Goal: Transaction & Acquisition: Book appointment/travel/reservation

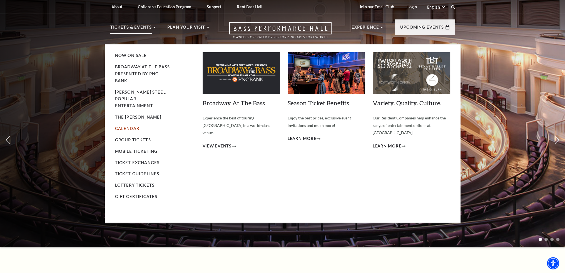
click at [132, 126] on link "Calendar" at bounding box center [127, 128] width 24 height 5
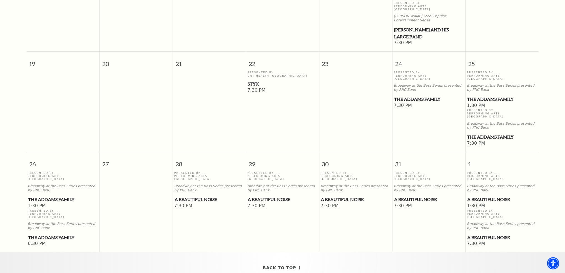
scroll to position [299, 0]
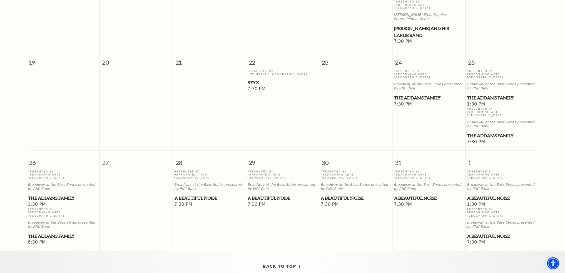
click at [480, 94] on span "The Addams Family" at bounding box center [502, 97] width 70 height 7
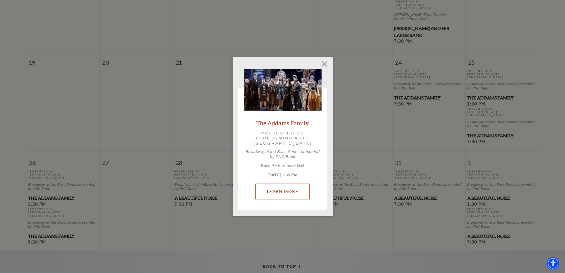
click at [289, 188] on link "Learn More" at bounding box center [282, 192] width 54 height 16
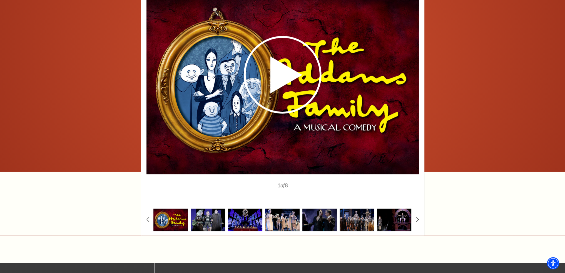
scroll to position [916, 0]
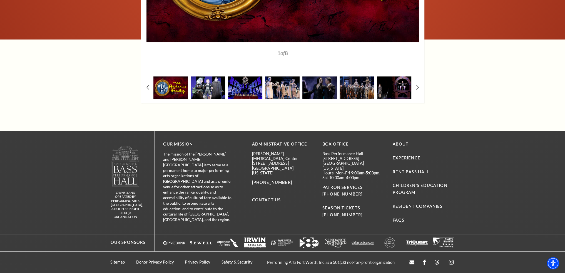
click at [200, 89] on img at bounding box center [208, 87] width 34 height 23
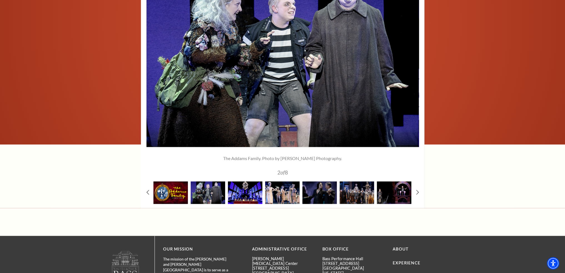
scroll to position [749, 0]
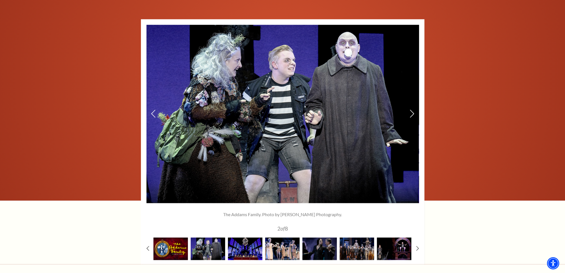
click at [409, 119] on img at bounding box center [282, 114] width 272 height 178
click at [410, 118] on icon at bounding box center [412, 114] width 6 height 10
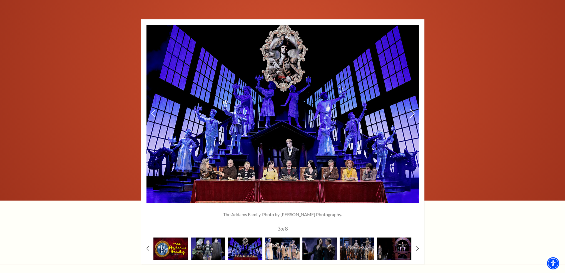
click at [410, 118] on icon at bounding box center [412, 114] width 6 height 10
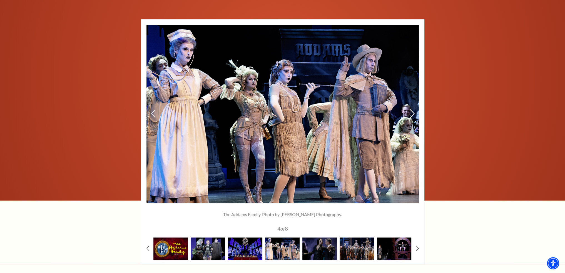
click at [410, 118] on icon at bounding box center [412, 114] width 6 height 10
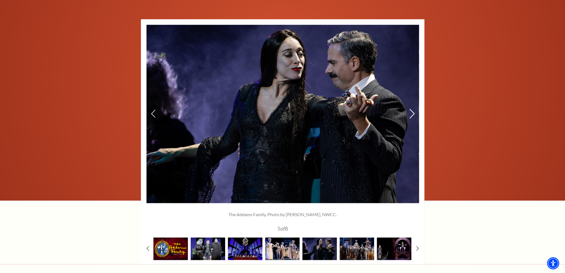
click at [410, 118] on icon at bounding box center [412, 114] width 6 height 10
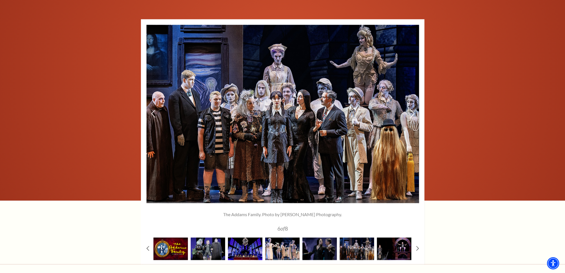
click at [410, 118] on icon at bounding box center [412, 114] width 6 height 10
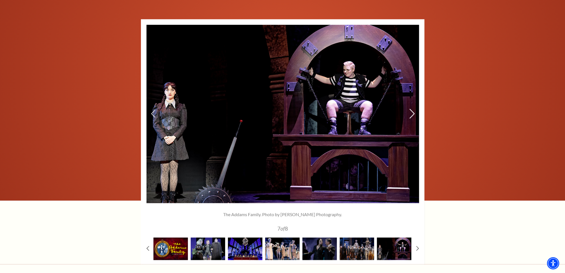
click at [410, 118] on icon at bounding box center [412, 114] width 6 height 10
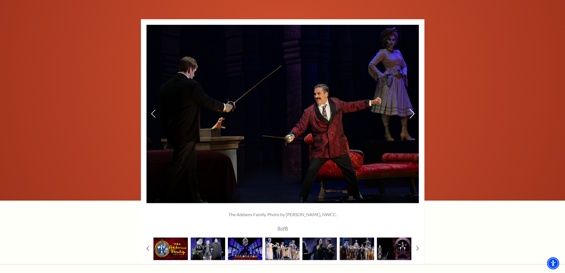
click at [410, 118] on icon at bounding box center [412, 114] width 6 height 10
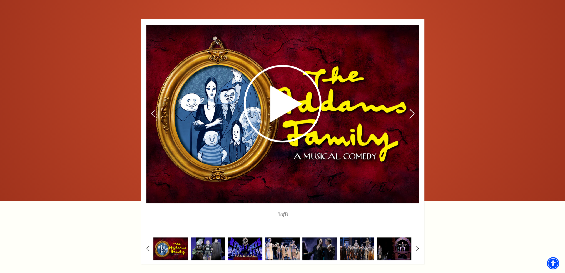
click at [410, 118] on icon at bounding box center [412, 114] width 6 height 10
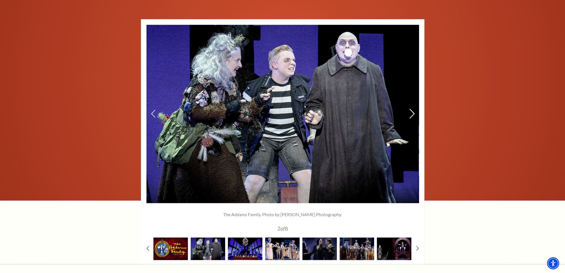
click at [410, 118] on icon at bounding box center [412, 114] width 6 height 10
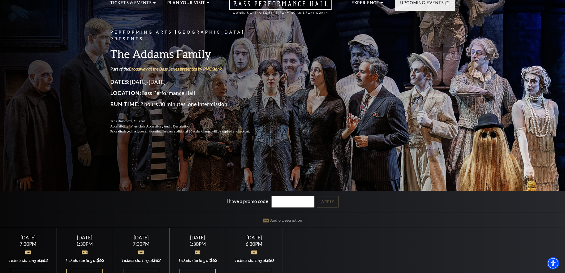
scroll to position [83, 0]
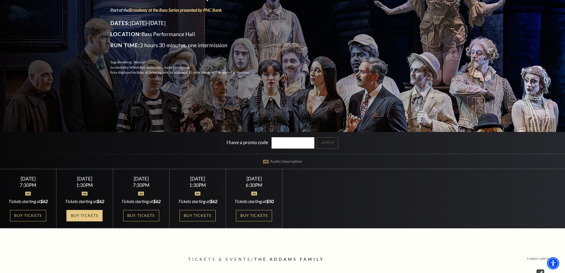
click at [82, 218] on link "Buy Tickets" at bounding box center [84, 215] width 36 height 11
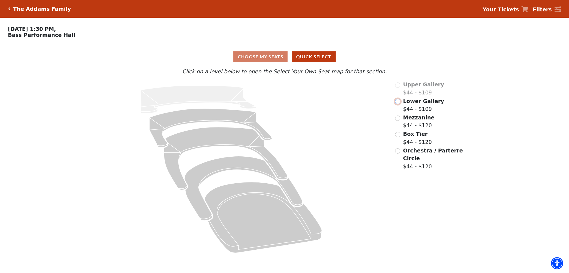
click at [398, 103] on input "Lower Gallery$44 - $109\a" at bounding box center [397, 101] width 5 height 5
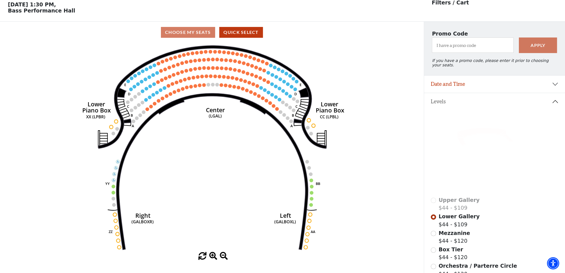
scroll to position [26, 0]
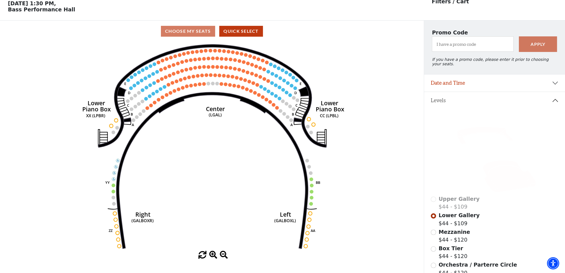
click at [497, 172] on icon at bounding box center [508, 176] width 53 height 32
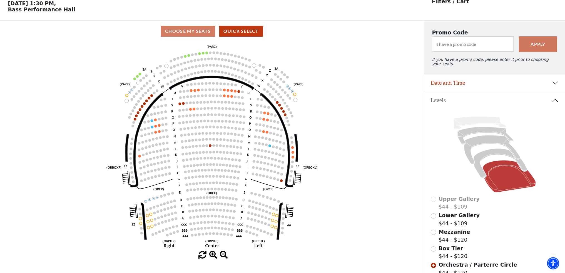
click at [194, 110] on circle at bounding box center [194, 109] width 3 height 3
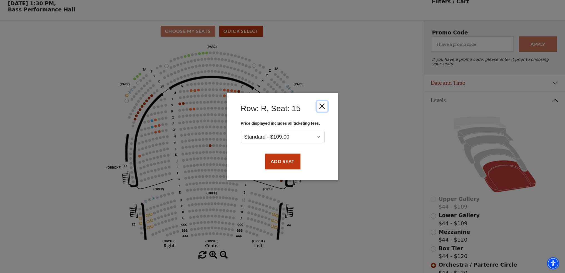
click at [323, 106] on button "Close" at bounding box center [322, 106] width 11 height 11
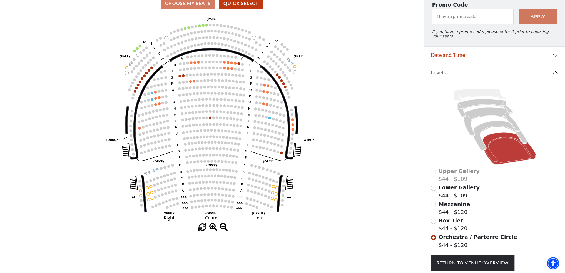
scroll to position [53, 0]
click at [179, 77] on circle at bounding box center [179, 76] width 3 height 3
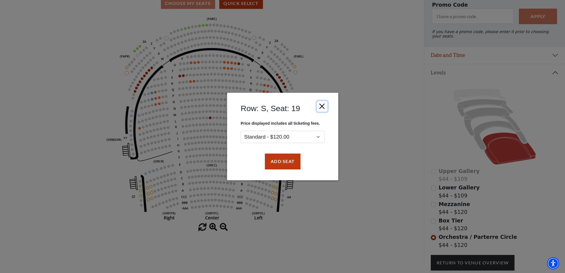
click at [324, 103] on button "Close" at bounding box center [322, 106] width 11 height 11
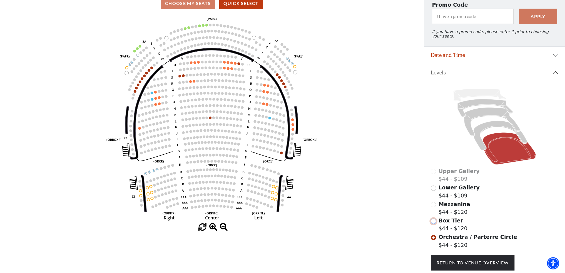
click at [431, 220] on input "Box Tier$44 - $120\a" at bounding box center [433, 221] width 5 height 5
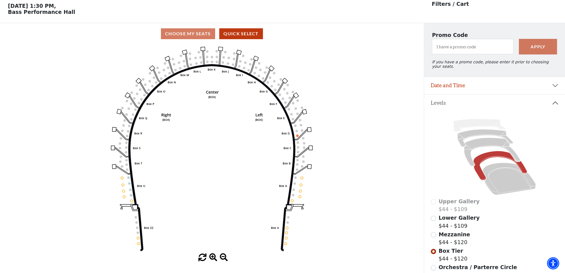
scroll to position [26, 0]
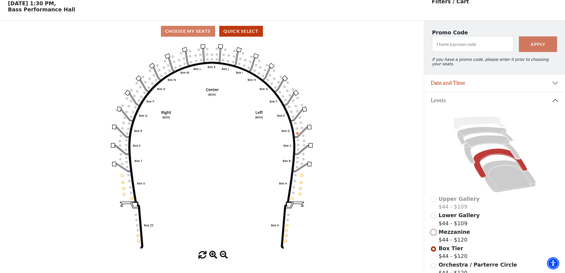
click at [432, 232] on input "Mezzanine$44 - $120\a" at bounding box center [433, 232] width 5 height 5
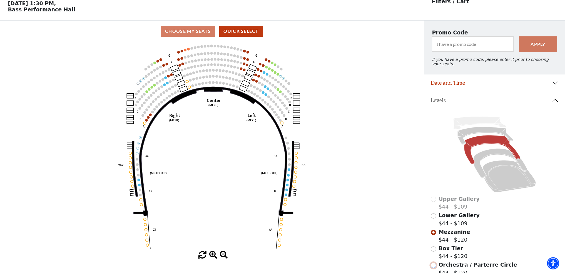
click at [434, 263] on input "Orchestra / Parterre Circle$44 - $120\a" at bounding box center [433, 265] width 5 height 5
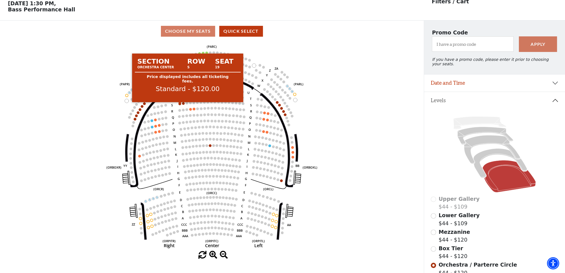
click at [180, 105] on circle at bounding box center [179, 104] width 3 height 3
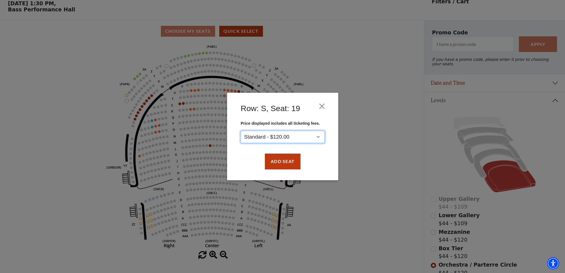
click at [289, 132] on select "Standard - $120.00" at bounding box center [283, 137] width 84 height 13
click at [290, 136] on select "Standard - $120.00" at bounding box center [283, 137] width 84 height 13
click at [318, 104] on button "Close" at bounding box center [322, 106] width 11 height 11
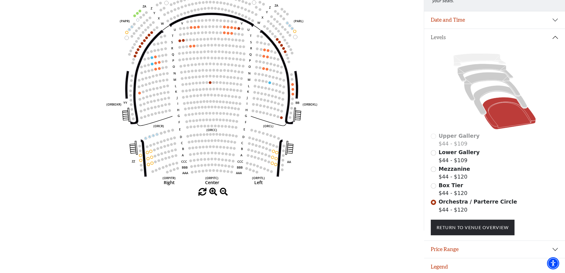
scroll to position [0, 0]
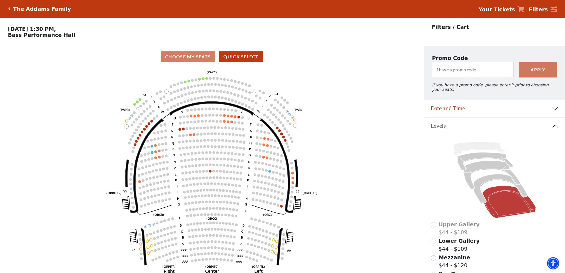
drag, startPoint x: 348, startPoint y: 193, endPoint x: 227, endPoint y: 68, distance: 174.3
click at [11, 9] on div "The Addams Family" at bounding box center [41, 9] width 61 height 6
click at [11, 8] on div "The Addams Family" at bounding box center [41, 9] width 61 height 6
click at [7, 9] on div "The Addams Family Your Tickets Filters" at bounding box center [282, 9] width 565 height 18
click at [8, 8] on icon "Click here to go back to filters" at bounding box center [9, 9] width 3 height 4
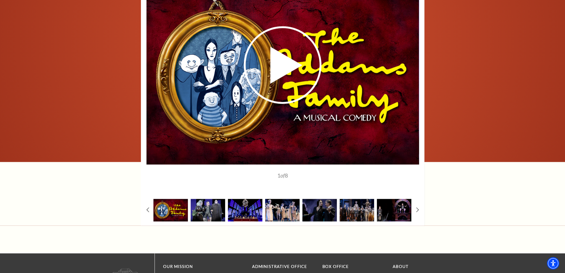
scroll to position [806, 0]
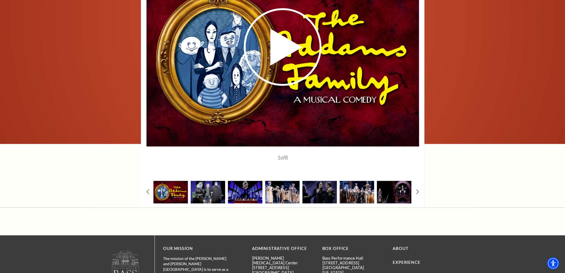
click at [361, 199] on img at bounding box center [357, 192] width 34 height 23
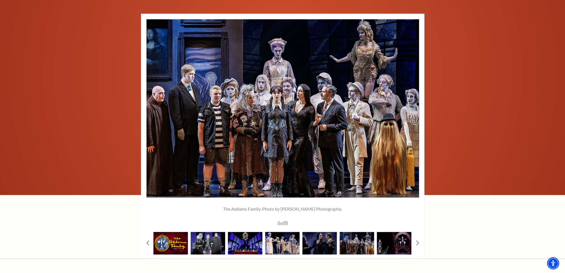
scroll to position [750, 0]
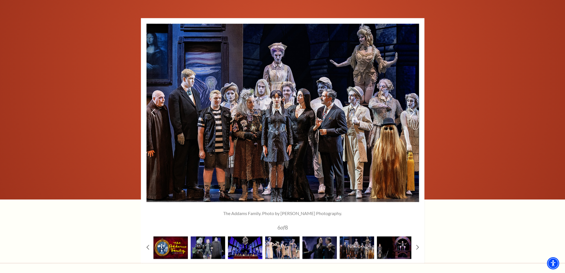
click at [411, 117] on icon at bounding box center [412, 113] width 6 height 10
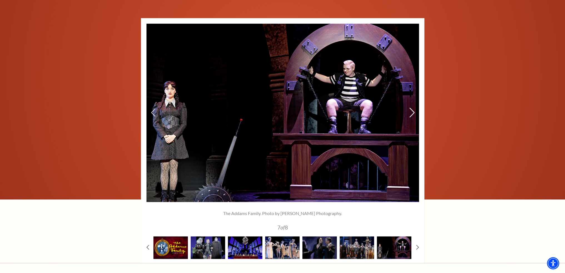
click at [411, 117] on icon at bounding box center [412, 113] width 6 height 10
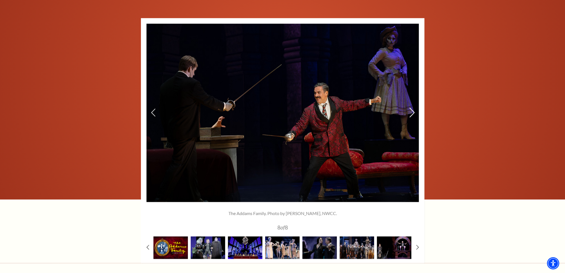
click at [411, 117] on icon at bounding box center [412, 113] width 6 height 10
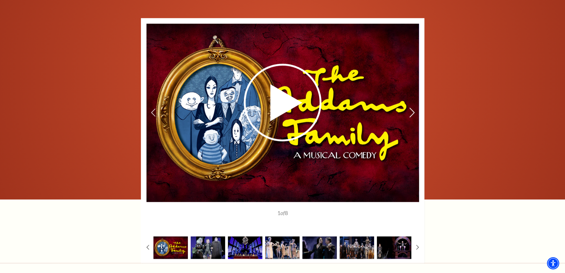
click at [411, 117] on icon at bounding box center [412, 113] width 6 height 10
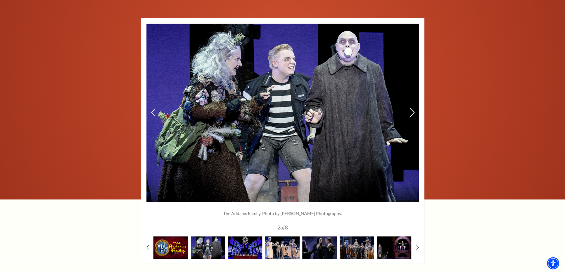
click at [411, 117] on icon at bounding box center [412, 113] width 6 height 10
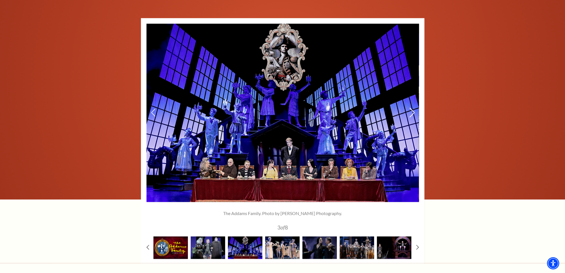
click at [411, 117] on icon at bounding box center [412, 113] width 6 height 10
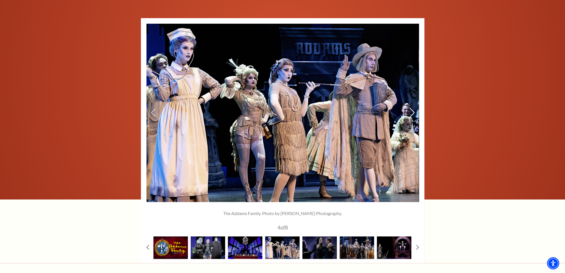
click at [411, 117] on icon at bounding box center [412, 113] width 6 height 10
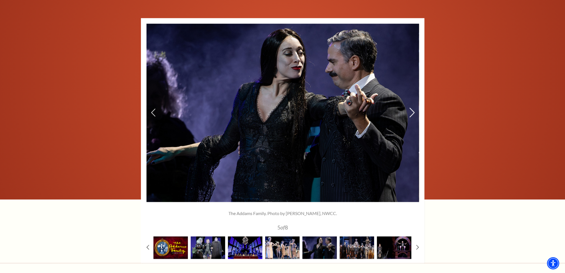
click at [411, 117] on icon at bounding box center [412, 113] width 6 height 10
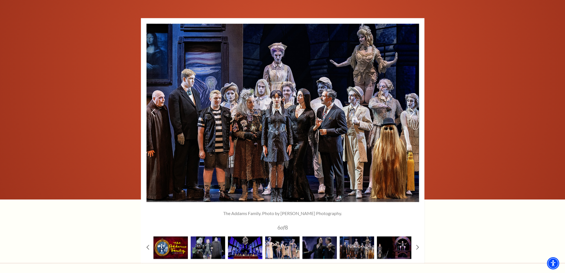
click at [411, 117] on icon at bounding box center [412, 113] width 6 height 10
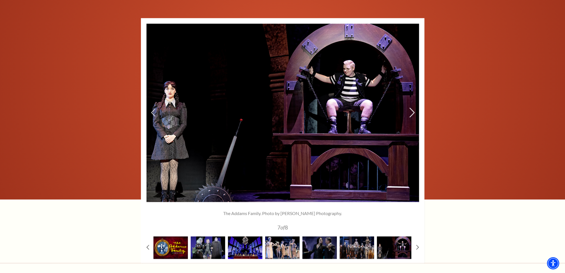
click at [411, 117] on icon at bounding box center [412, 113] width 6 height 10
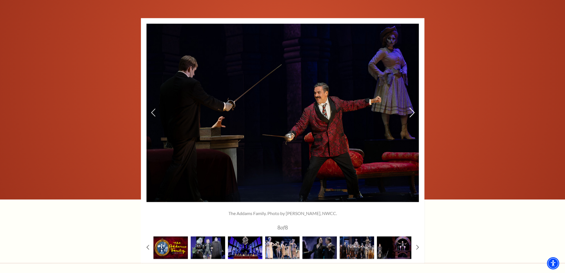
click at [411, 117] on icon at bounding box center [412, 113] width 6 height 10
